Goal: Transaction & Acquisition: Download file/media

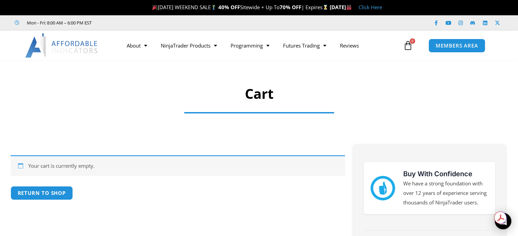
click at [440, 96] on h1 "Cart" at bounding box center [258, 93] width 451 height 19
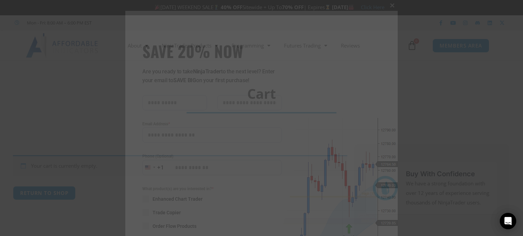
click at [392, 4] on span at bounding box center [392, 5] width 11 height 4
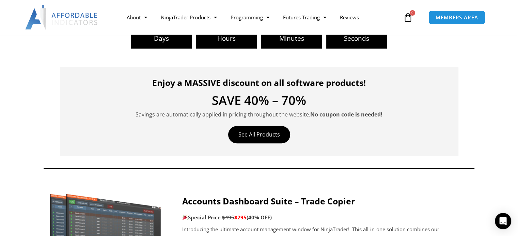
scroll to position [204, 0]
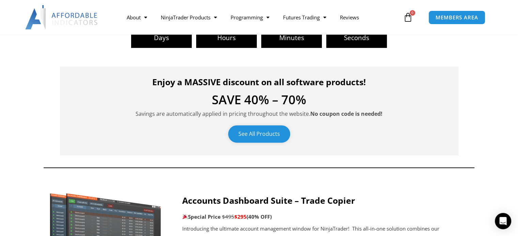
click at [273, 138] on link "See All Products" at bounding box center [259, 134] width 62 height 17
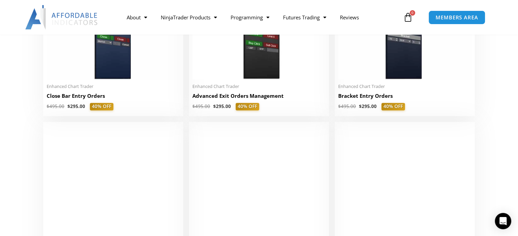
scroll to position [611, 0]
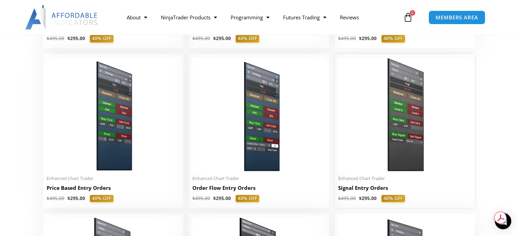
click at [397, 138] on img at bounding box center [404, 115] width 133 height 114
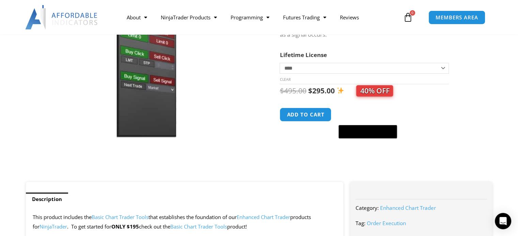
scroll to position [102, 0]
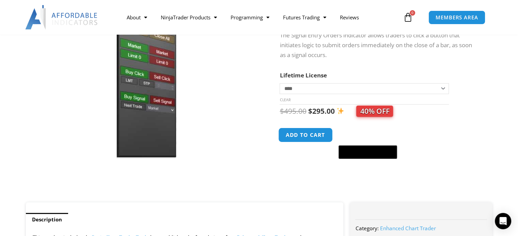
click at [308, 133] on button "Add to cart" at bounding box center [305, 135] width 54 height 15
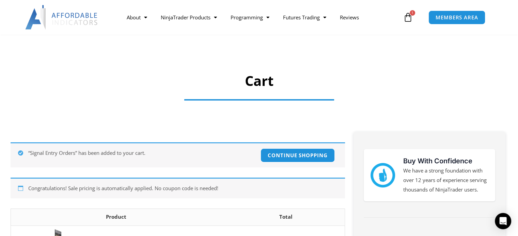
scroll to position [136, 0]
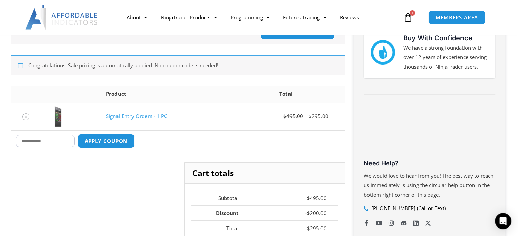
click at [75, 138] on input "Coupon:" at bounding box center [45, 141] width 59 height 12
click at [33, 138] on input "Coupon:" at bounding box center [45, 141] width 59 height 12
paste input "**********"
type input "**********"
click at [106, 140] on button "Apply coupon" at bounding box center [106, 141] width 60 height 15
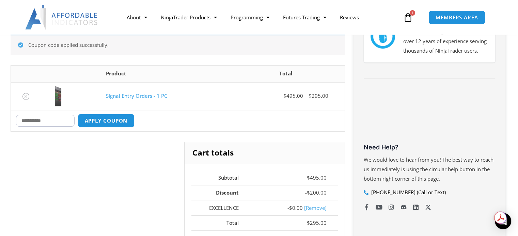
scroll to position [186, 0]
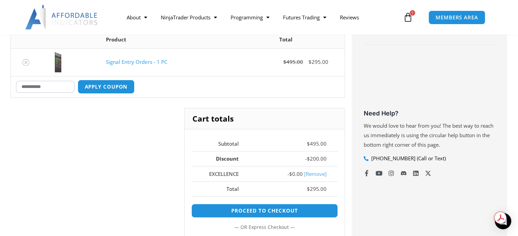
click at [313, 171] on link "[Remove]" at bounding box center [315, 174] width 22 height 7
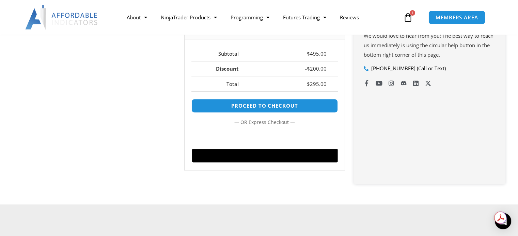
scroll to position [288, 0]
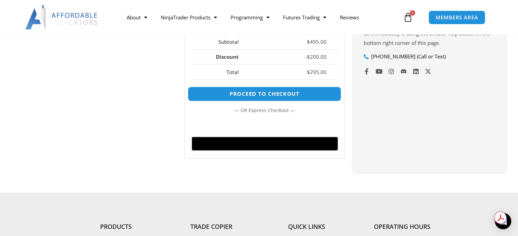
click at [252, 93] on link "Proceed to checkout" at bounding box center [263, 94] width 153 height 15
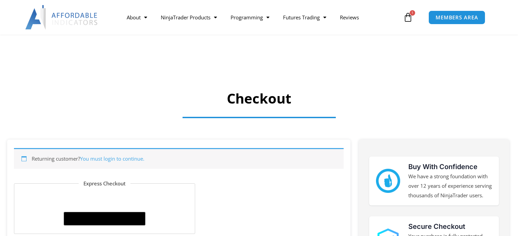
select select "**"
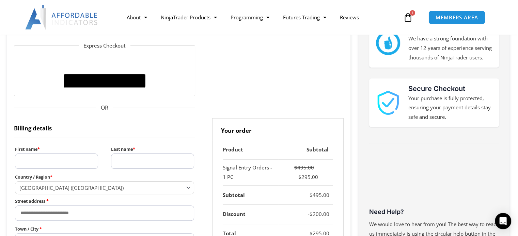
scroll to position [136, 0]
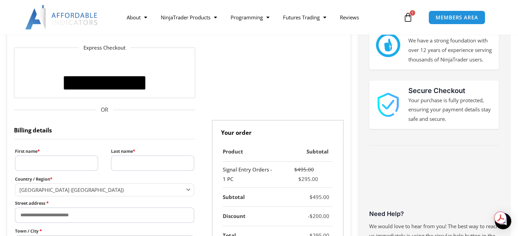
click at [72, 158] on input "First name *" at bounding box center [56, 163] width 83 height 15
type input "*"
type input "*******"
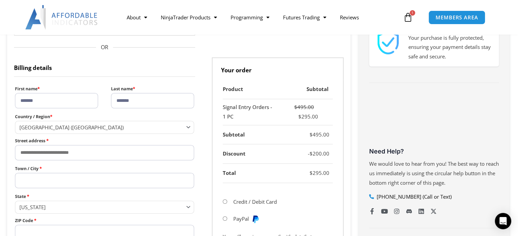
scroll to position [204, 0]
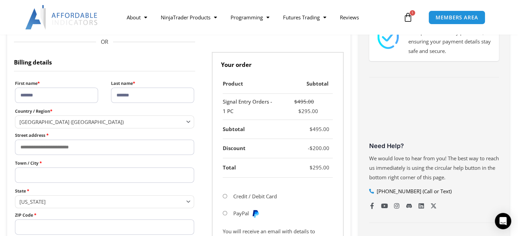
type input "*******"
click at [133, 149] on input "Street address *" at bounding box center [104, 147] width 179 height 15
type input "**********"
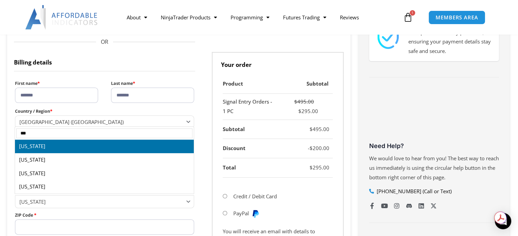
type input "***"
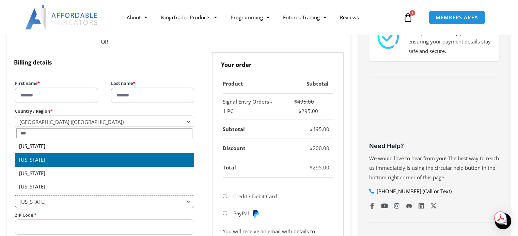
select select "**"
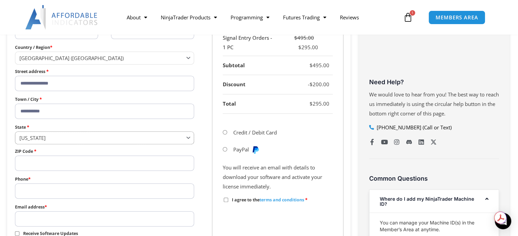
scroll to position [272, 0]
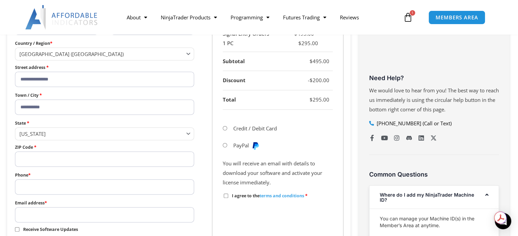
click at [105, 159] on input "ZIP Code *" at bounding box center [104, 159] width 179 height 15
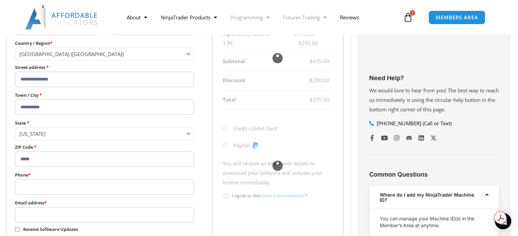
type input "*****"
click at [94, 187] on input "Phone *" at bounding box center [104, 187] width 179 height 15
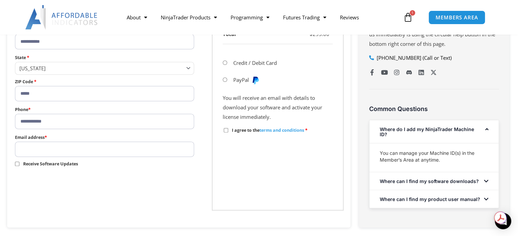
scroll to position [340, 0]
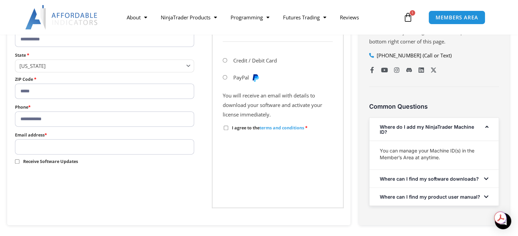
type input "**********"
click at [86, 146] on input "Email address *" at bounding box center [104, 146] width 179 height 15
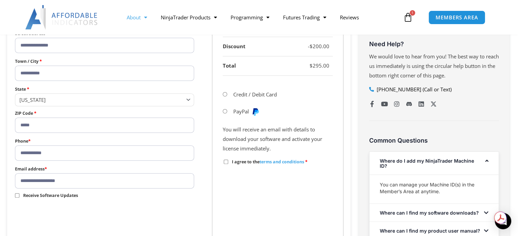
type input "**********"
click at [496, 113] on div "Buy With Confidence We have a strong foundation with over 12 years of experienc…" at bounding box center [434, 47] width 150 height 426
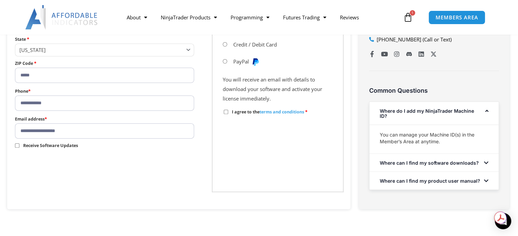
scroll to position [340, 0]
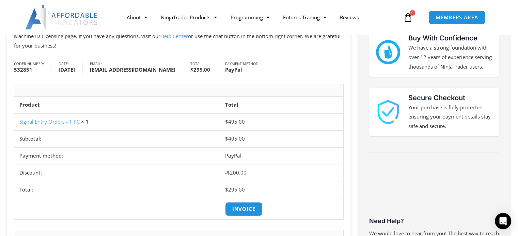
scroll to position [136, 0]
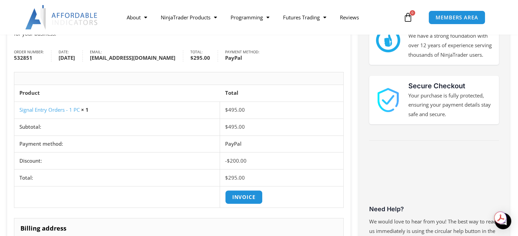
click at [501, 148] on div "Buy With Confidence We have a strong foundation with over 12 years of experienc…" at bounding box center [434, 211] width 150 height 424
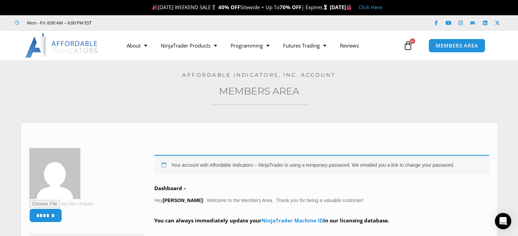
click at [405, 47] on icon at bounding box center [408, 46] width 10 height 10
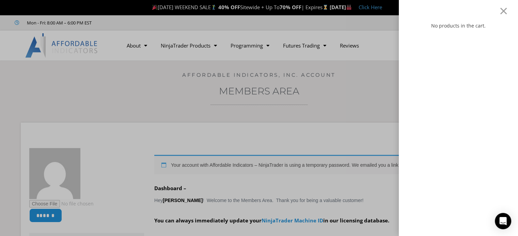
click at [505, 11] on div at bounding box center [503, 11] width 9 height 8
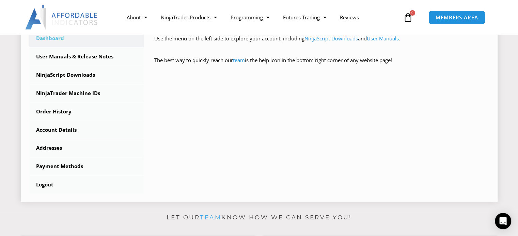
scroll to position [204, 0]
click at [46, 113] on link "Order History" at bounding box center [86, 112] width 115 height 18
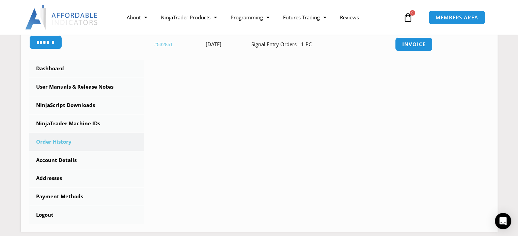
scroll to position [170, 0]
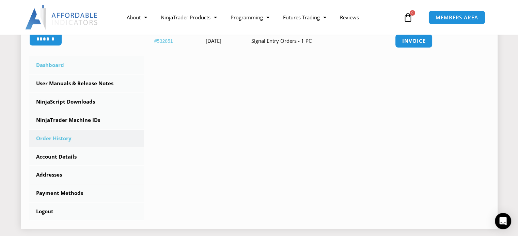
click at [54, 64] on link "Dashboard" at bounding box center [86, 65] width 115 height 18
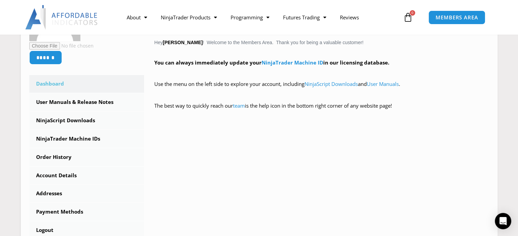
scroll to position [170, 0]
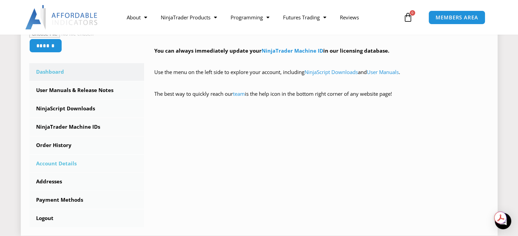
click at [48, 165] on link "Account Details" at bounding box center [86, 164] width 115 height 18
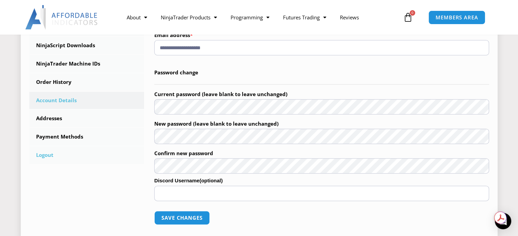
scroll to position [238, 0]
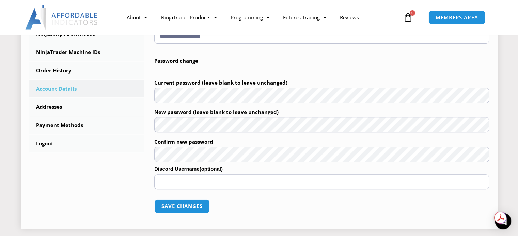
click at [229, 185] on input "Discord Username (optional)" at bounding box center [321, 182] width 334 height 15
type input "**********"
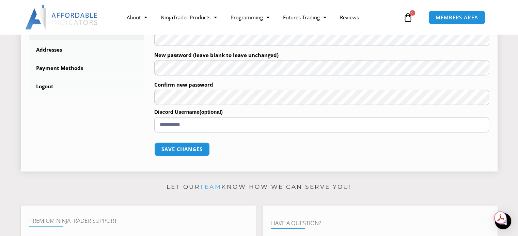
scroll to position [306, 0]
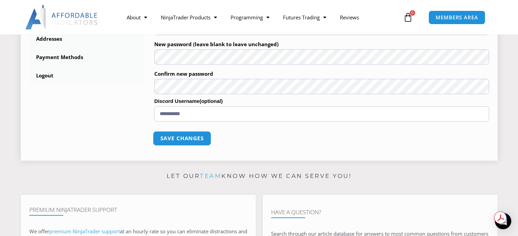
click at [175, 137] on button "Save changes" at bounding box center [182, 138] width 58 height 15
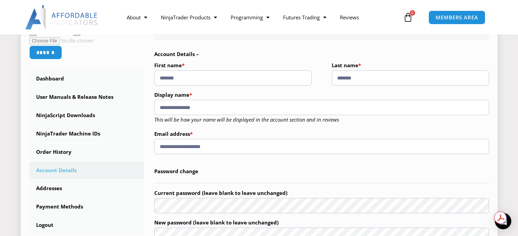
scroll to position [204, 0]
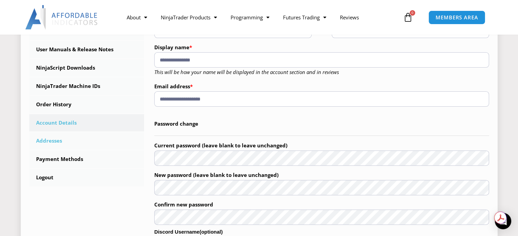
click at [47, 145] on link "Addresses" at bounding box center [86, 141] width 115 height 18
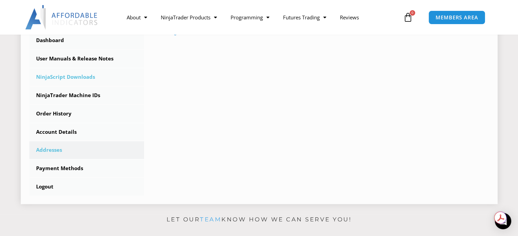
scroll to position [204, 0]
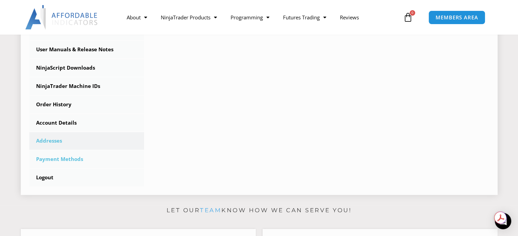
click at [48, 160] on link "Payment Methods" at bounding box center [86, 160] width 115 height 18
click at [47, 105] on link "Order History" at bounding box center [86, 105] width 115 height 18
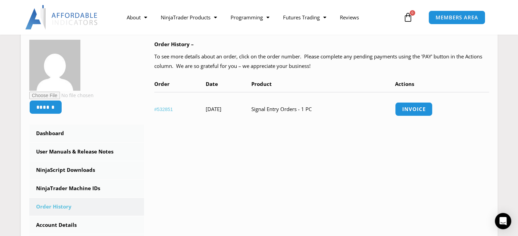
scroll to position [102, 0]
click at [73, 188] on link "NinjaTrader Machine IDs" at bounding box center [86, 189] width 115 height 18
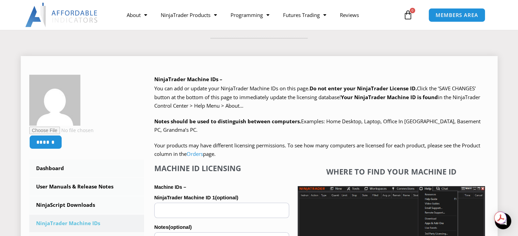
scroll to position [68, 0]
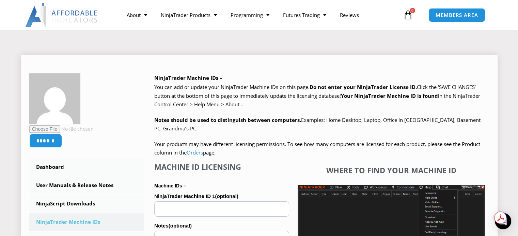
drag, startPoint x: 360, startPoint y: 104, endPoint x: 306, endPoint y: 59, distance: 71.2
click at [302, 50] on div "****** Dashboard Subscriptions User Manuals & Release Notes NinjaScript Downloa…" at bounding box center [259, 220] width 476 height 351
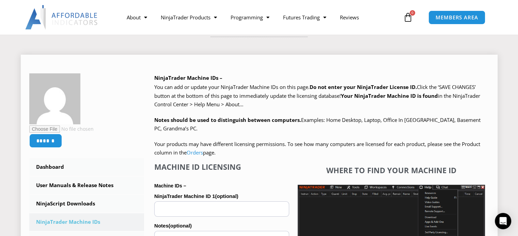
scroll to position [102, 0]
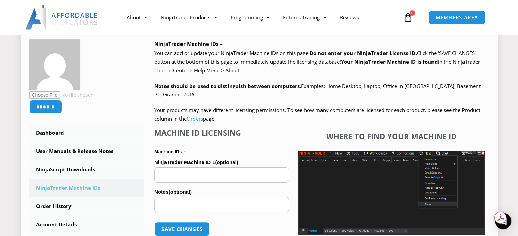
click at [219, 177] on input "NinjaTrader Machine ID 1 (optional)" at bounding box center [221, 175] width 135 height 15
paste input "**********"
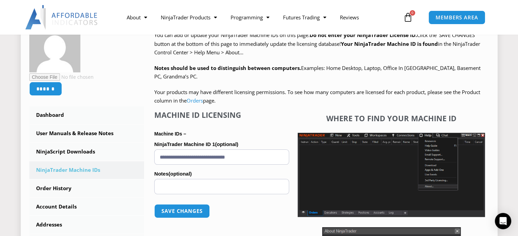
scroll to position [136, 0]
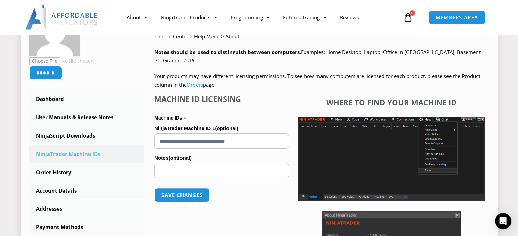
type input "**********"
click at [283, 99] on h4 "Machine ID Licensing" at bounding box center [221, 99] width 135 height 9
click at [179, 195] on button "Save changes" at bounding box center [182, 195] width 58 height 15
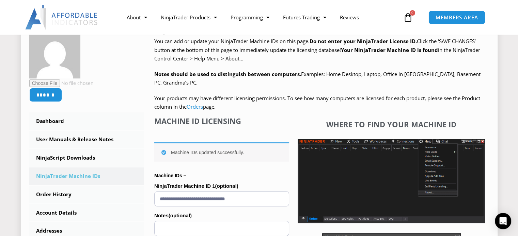
scroll to position [102, 0]
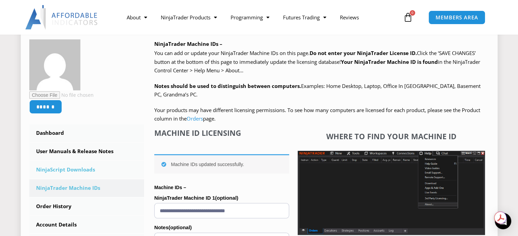
click at [71, 171] on link "NinjaScript Downloads" at bounding box center [86, 170] width 115 height 18
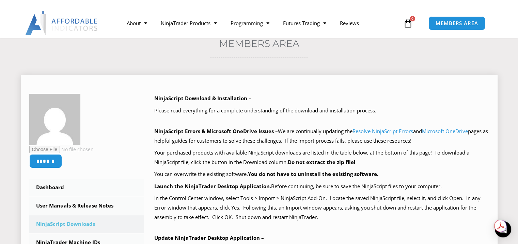
scroll to position [68, 0]
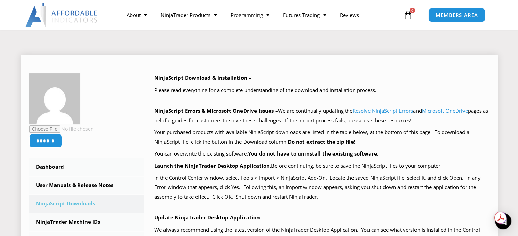
click at [442, 72] on div "****** Dashboard Subscriptions User Manuals & Release Notes NinjaScript Downloa…" at bounding box center [259, 222] width 476 height 335
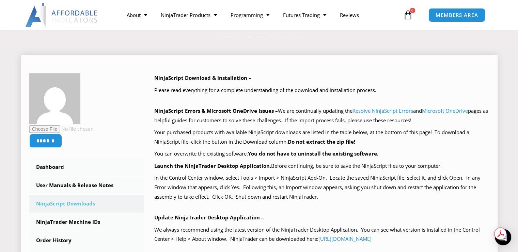
click at [359, 191] on p "In the Control Center window, select Tools > Import > NinjaScript Add-On. Locat…" at bounding box center [321, 188] width 334 height 29
click at [410, 155] on p "You can overwrite the existing software. You do not have to uninstall the exist…" at bounding box center [321, 154] width 334 height 10
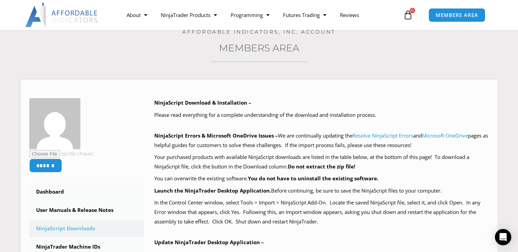
scroll to position [34, 0]
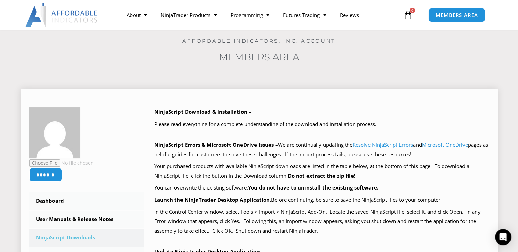
click at [427, 92] on div "****** Dashboard Subscriptions User Manuals & Release Notes NinjaScript Downloa…" at bounding box center [259, 256] width 476 height 335
click at [419, 124] on p "Please read everything for a complete understanding of the download and install…" at bounding box center [321, 125] width 334 height 10
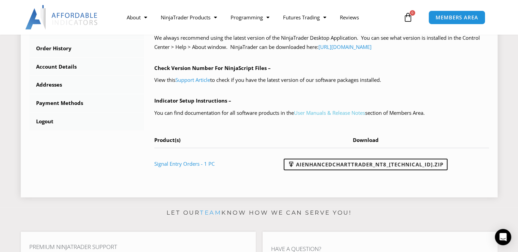
scroll to position [272, 0]
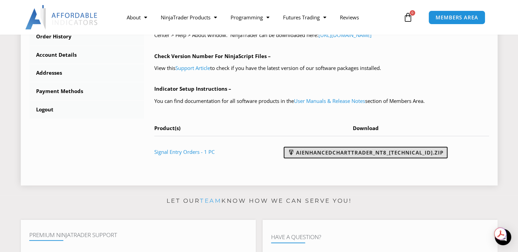
click at [365, 153] on link "AIEnhancedChartTrader_NT8_25.1.31.1.zip" at bounding box center [365, 153] width 164 height 12
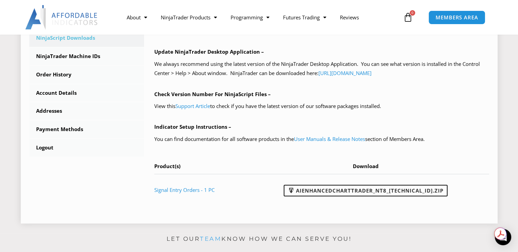
scroll to position [238, 0]
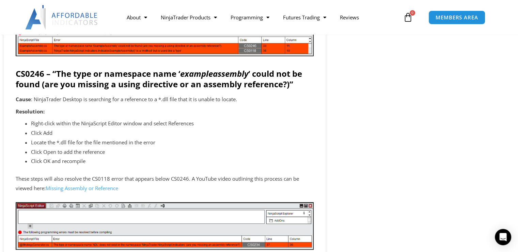
scroll to position [1123, 0]
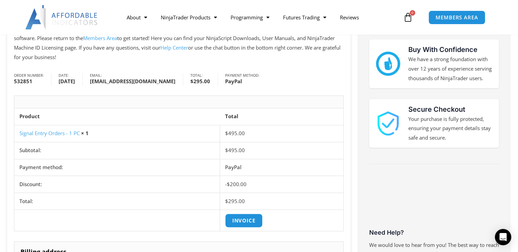
scroll to position [102, 0]
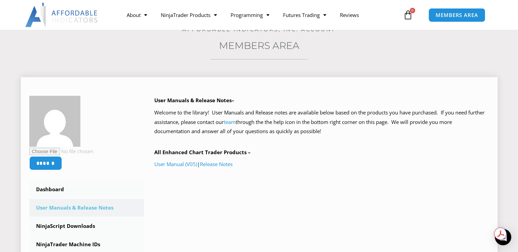
scroll to position [34, 0]
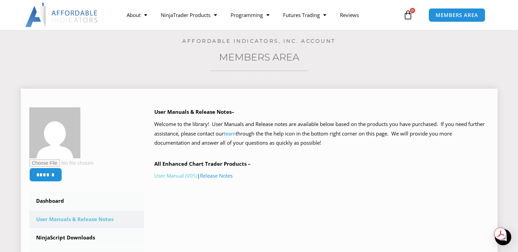
click at [180, 177] on link "User Manual (V05)" at bounding box center [175, 176] width 43 height 7
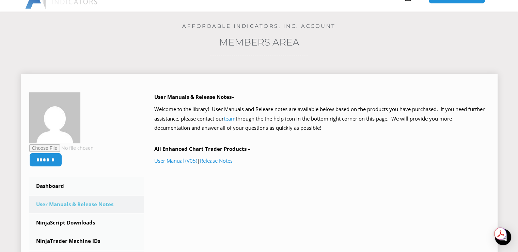
scroll to position [0, 0]
